Goal: Task Accomplishment & Management: Use online tool/utility

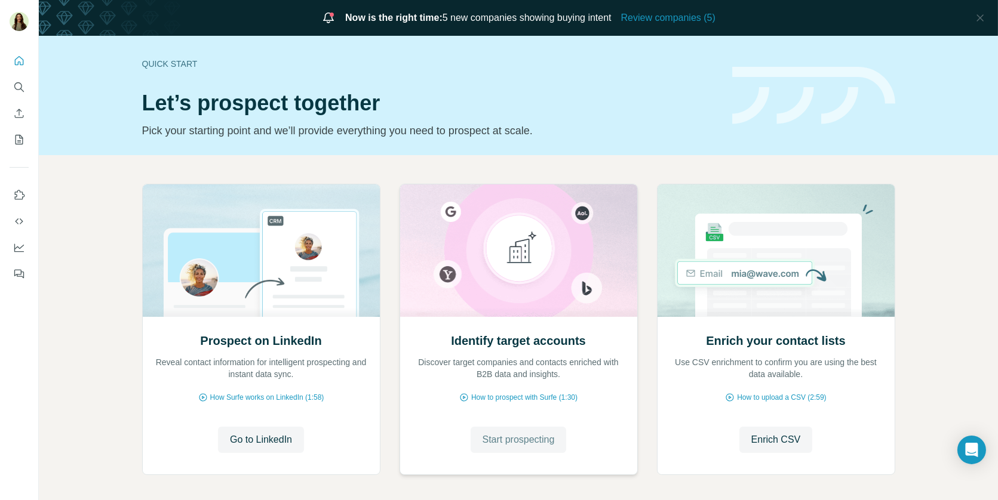
click at [516, 435] on span "Start prospecting" at bounding box center [518, 440] width 72 height 14
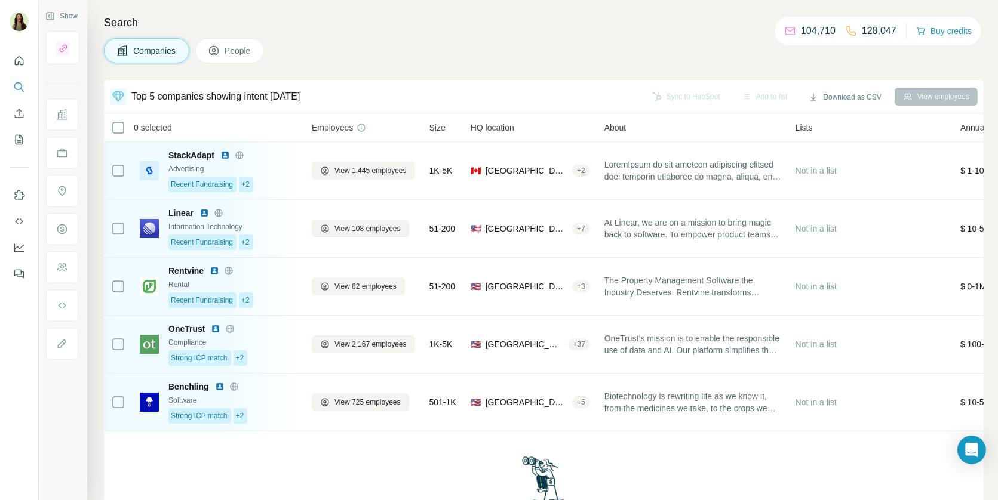
click at [229, 51] on span "People" at bounding box center [238, 51] width 27 height 12
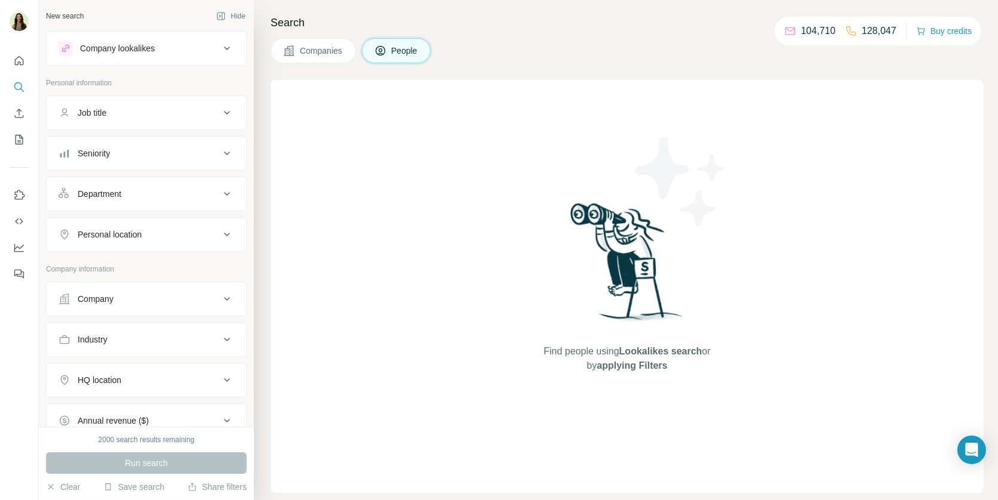
click at [326, 54] on span "Companies" at bounding box center [322, 51] width 44 height 12
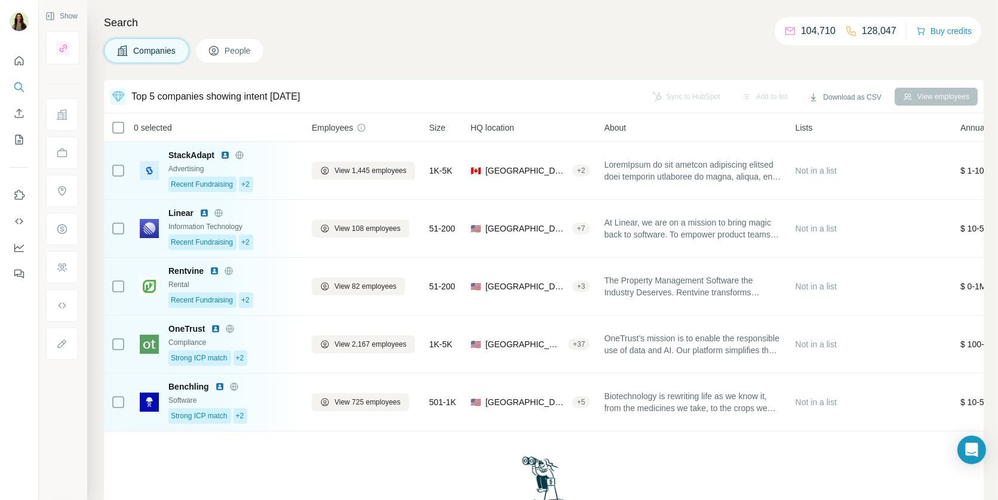
click at [121, 96] on icon at bounding box center [118, 97] width 14 height 14
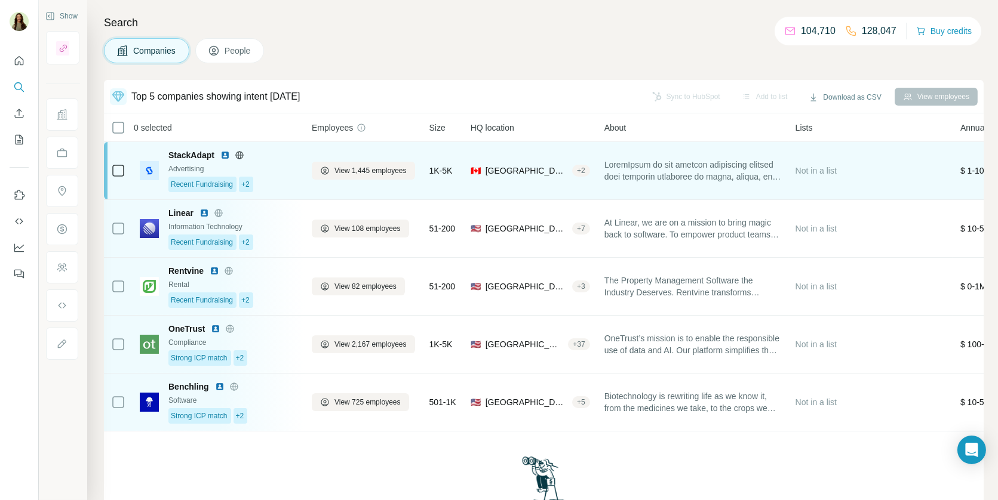
click at [223, 153] on img at bounding box center [225, 155] width 10 height 10
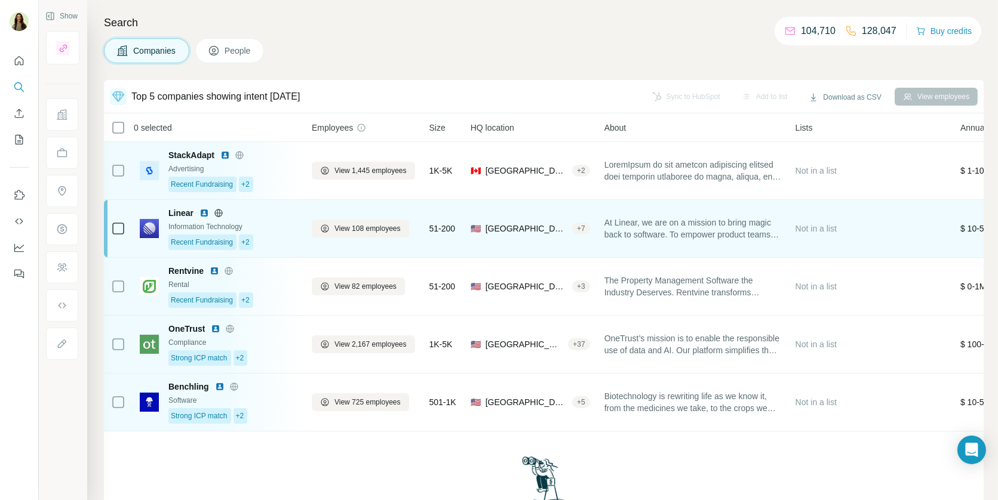
click at [205, 211] on img at bounding box center [204, 213] width 10 height 10
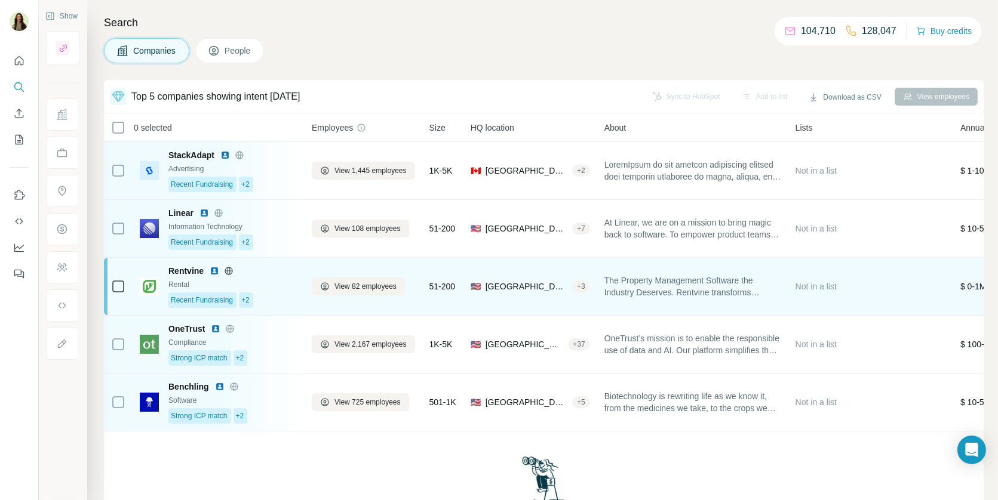
click at [218, 268] on img at bounding box center [215, 271] width 10 height 10
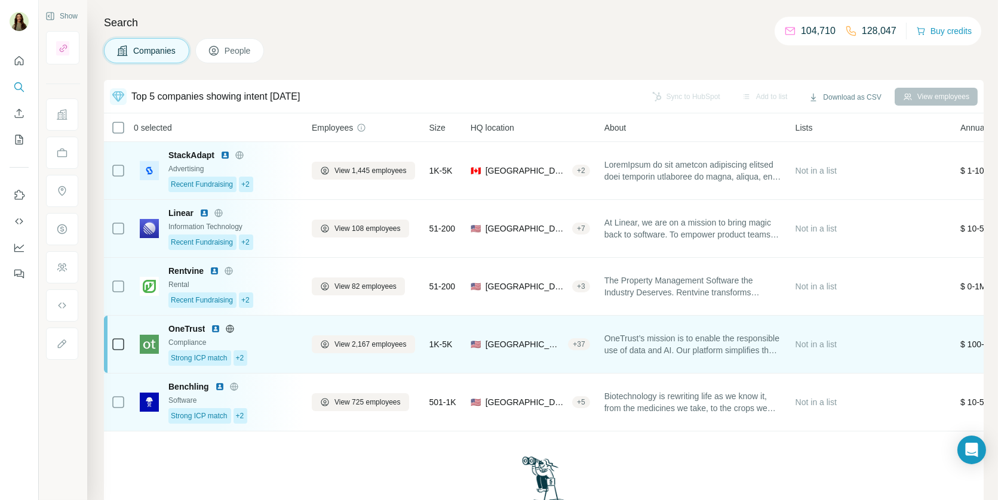
click at [219, 324] on img at bounding box center [216, 329] width 10 height 10
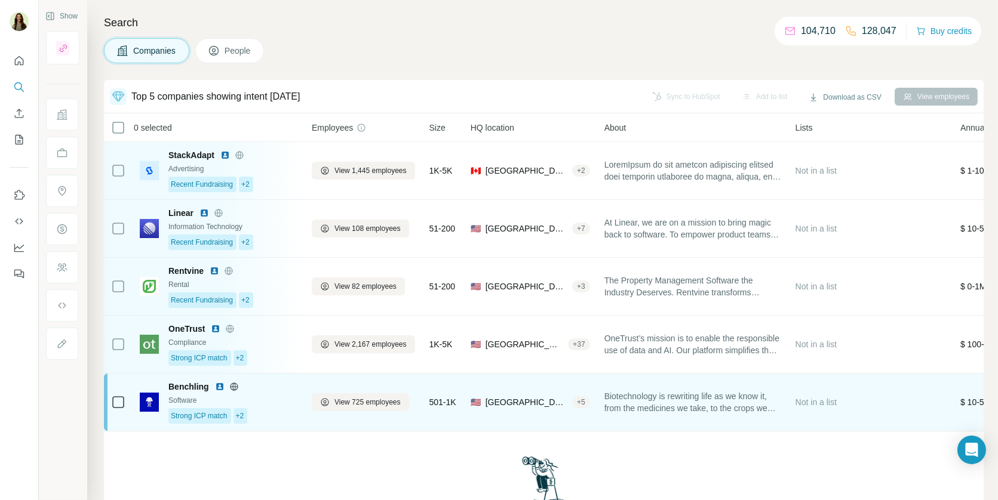
click at [220, 386] on img at bounding box center [220, 387] width 10 height 10
